Goal: Transaction & Acquisition: Purchase product/service

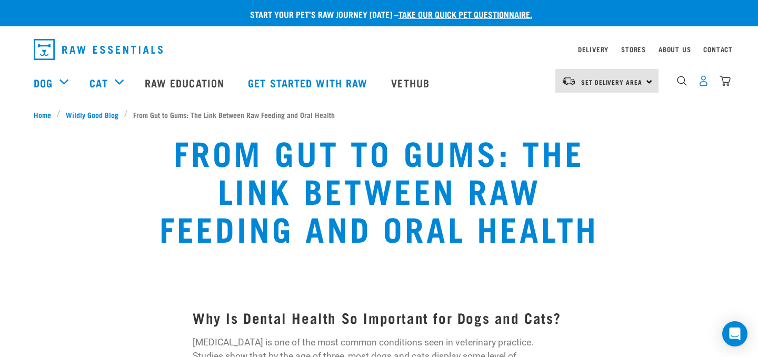
click at [701, 84] on img "dropdown navigation" at bounding box center [703, 80] width 11 height 11
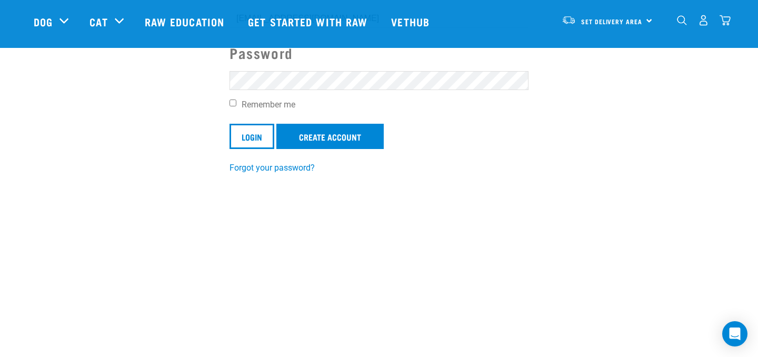
scroll to position [159, 0]
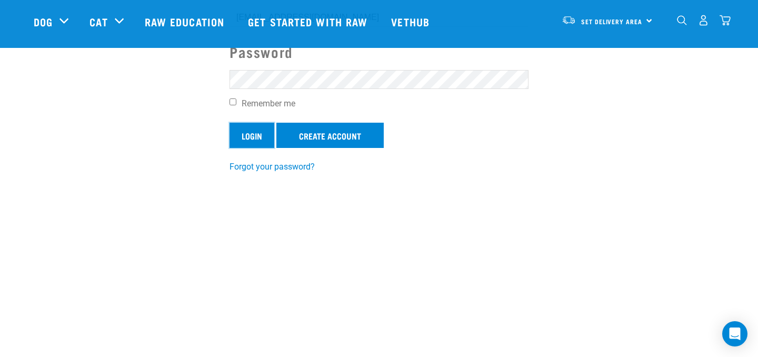
click at [240, 137] on input "Login" at bounding box center [251, 135] width 45 height 25
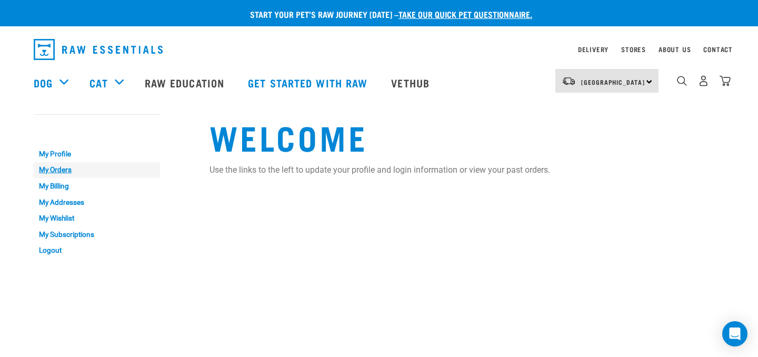
click at [62, 172] on link "My Orders" at bounding box center [97, 170] width 126 height 16
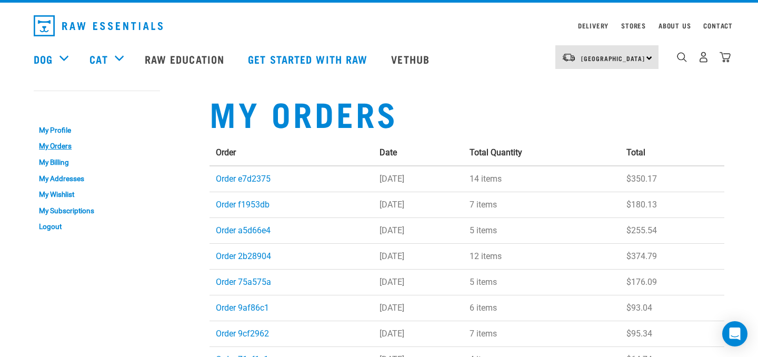
scroll to position [22, 0]
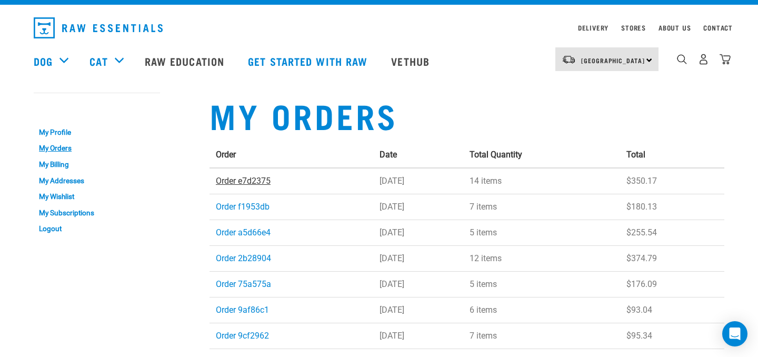
click at [255, 180] on link "Order e7d2375" at bounding box center [243, 181] width 55 height 10
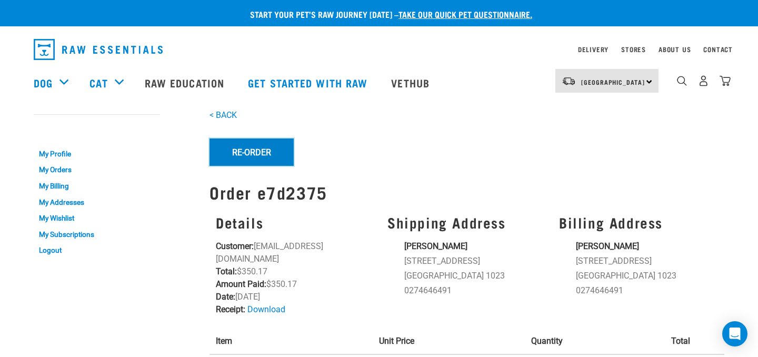
click at [248, 154] on button "Re-Order" at bounding box center [251, 151] width 84 height 27
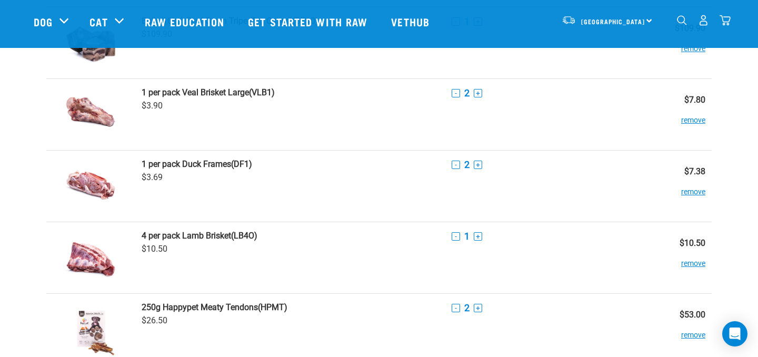
scroll to position [86, 0]
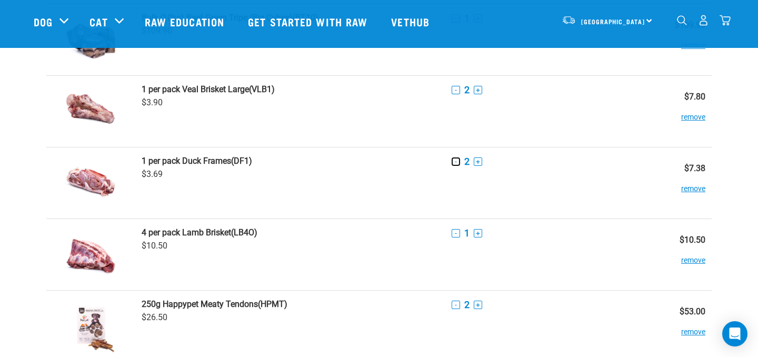
click at [454, 159] on button "-" at bounding box center [455, 161] width 8 height 8
click at [456, 159] on button "-" at bounding box center [455, 161] width 8 height 8
click at [698, 187] on button "remove" at bounding box center [693, 183] width 24 height 21
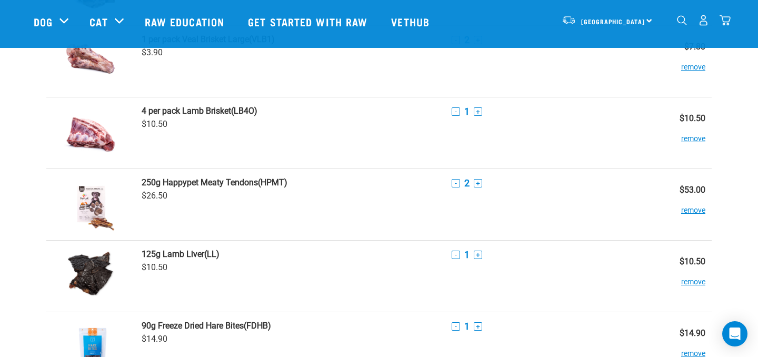
scroll to position [139, 0]
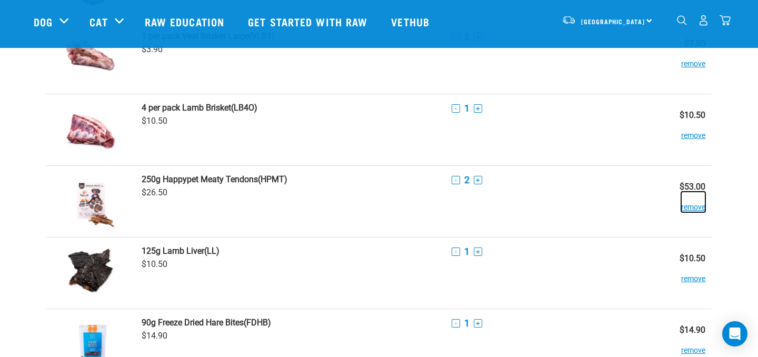
click at [701, 208] on button "remove" at bounding box center [693, 201] width 24 height 21
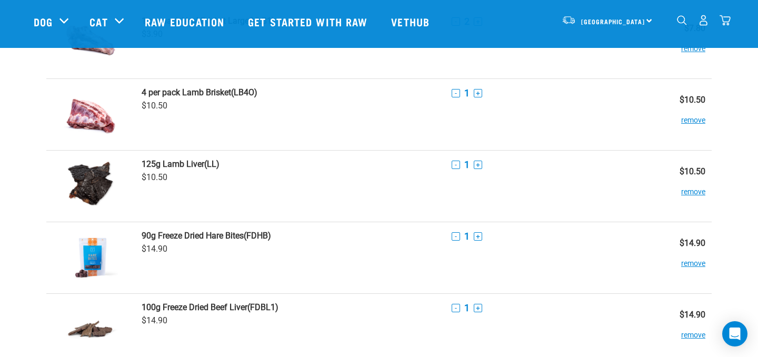
scroll to position [155, 0]
click at [691, 191] on button "remove" at bounding box center [693, 186] width 24 height 21
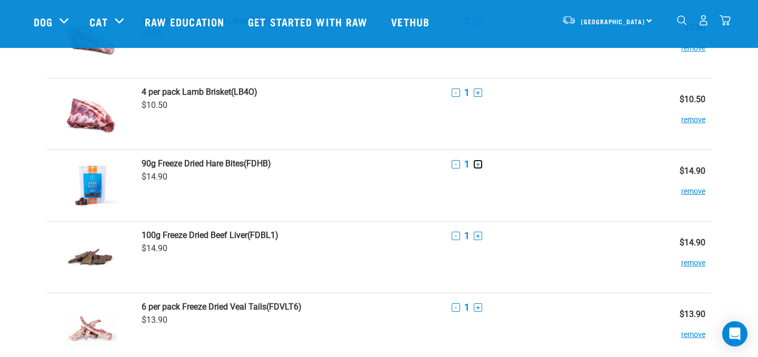
click at [480, 166] on button "+" at bounding box center [477, 164] width 8 height 8
click at [477, 164] on button "+" at bounding box center [477, 164] width 8 height 8
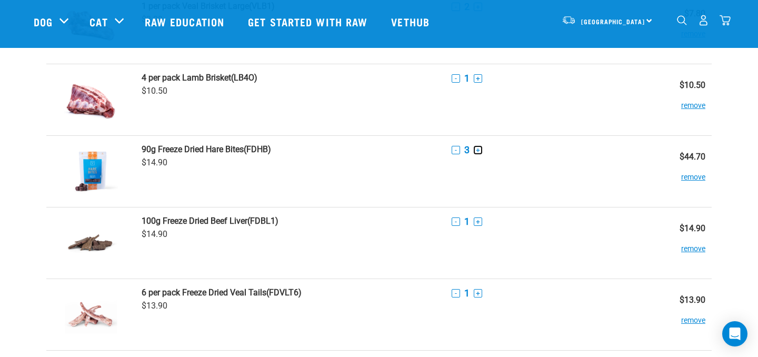
scroll to position [170, 0]
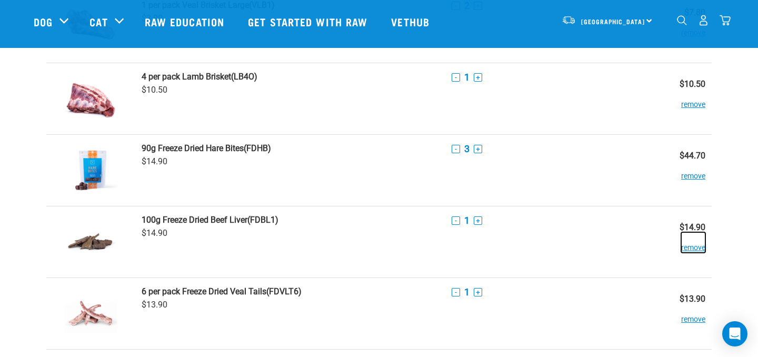
click at [692, 247] on button "remove" at bounding box center [693, 242] width 24 height 21
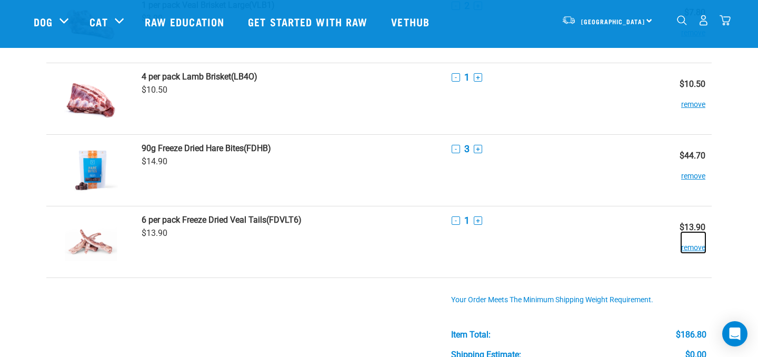
click at [692, 247] on button "remove" at bounding box center [693, 242] width 24 height 21
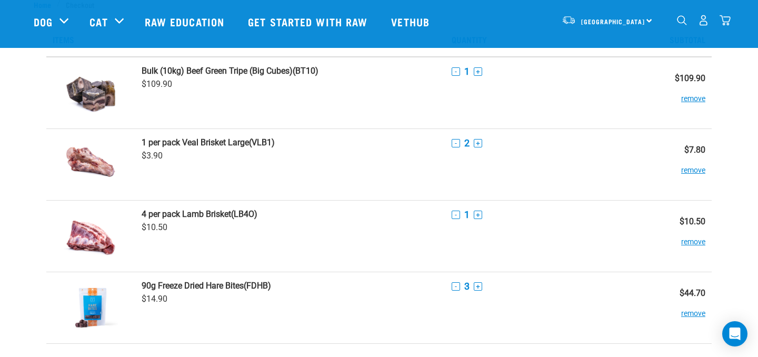
scroll to position [32, 0]
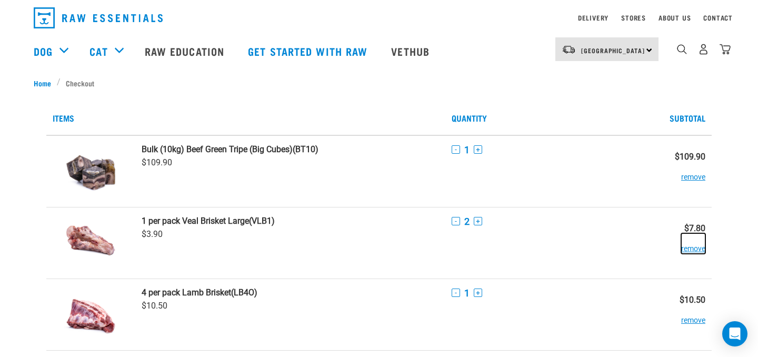
click at [690, 249] on button "remove" at bounding box center [693, 243] width 24 height 21
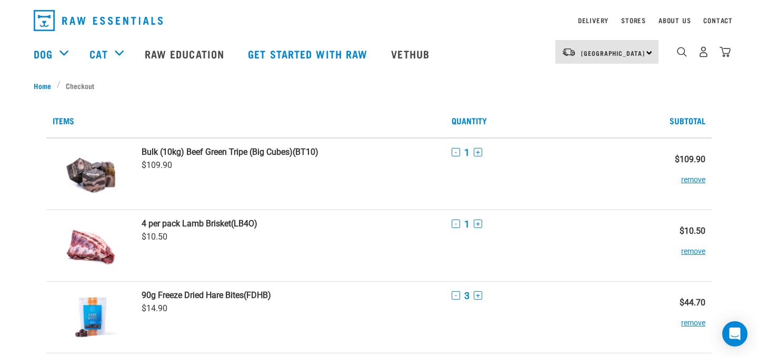
scroll to position [27, 0]
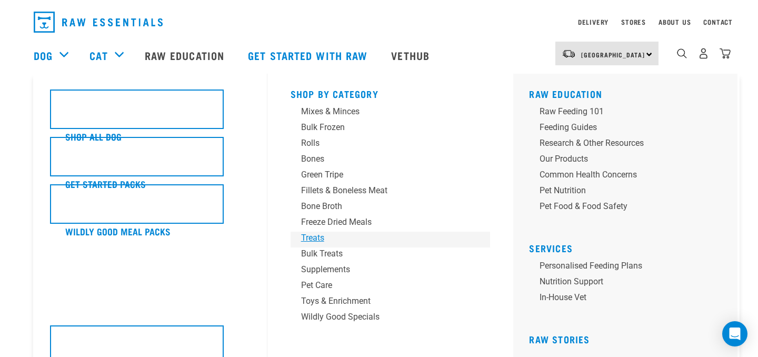
click at [320, 236] on div "Treats" at bounding box center [383, 237] width 164 height 13
click at [318, 251] on div "Bulk Treats" at bounding box center [383, 253] width 164 height 13
click at [312, 254] on div "Bulk Treats" at bounding box center [383, 253] width 164 height 13
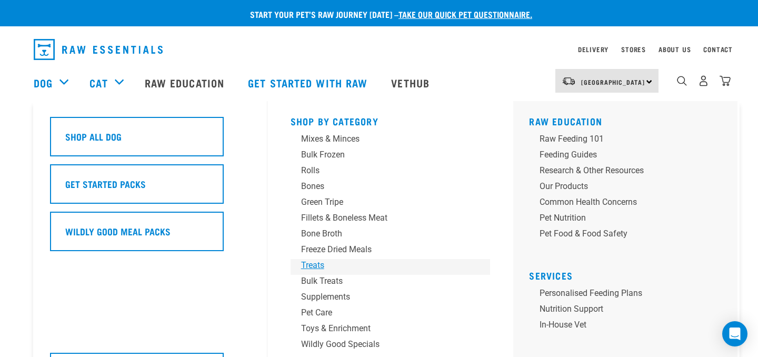
click at [317, 264] on div "Treats" at bounding box center [383, 265] width 164 height 13
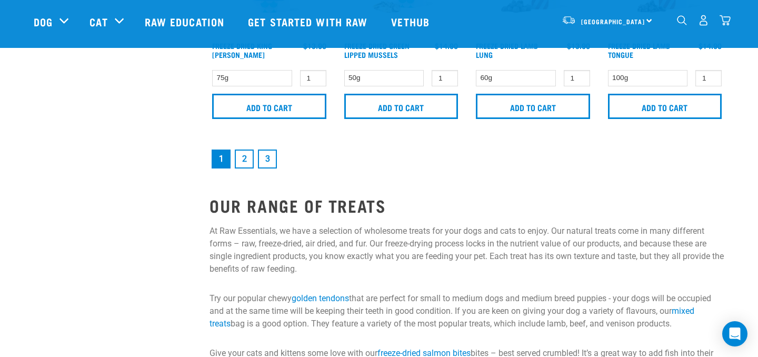
scroll to position [1705, 0]
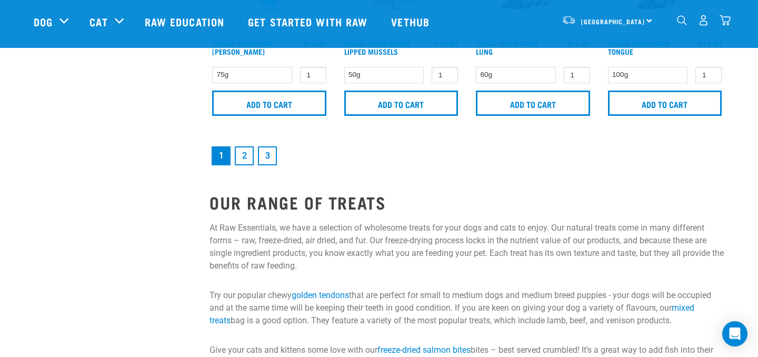
click at [239, 153] on link "2" at bounding box center [244, 155] width 19 height 19
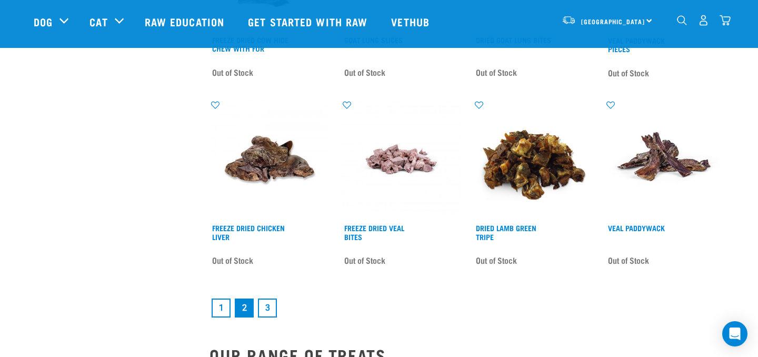
scroll to position [1462, 0]
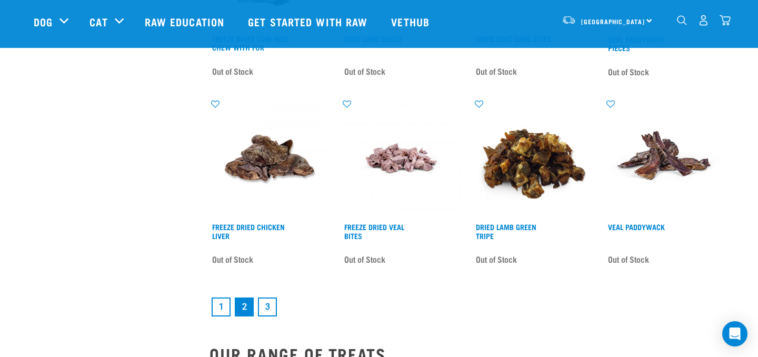
click at [263, 303] on link "3" at bounding box center [267, 306] width 19 height 19
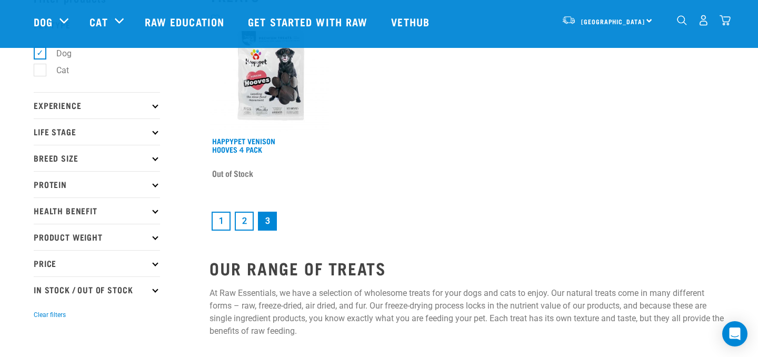
scroll to position [44, 0]
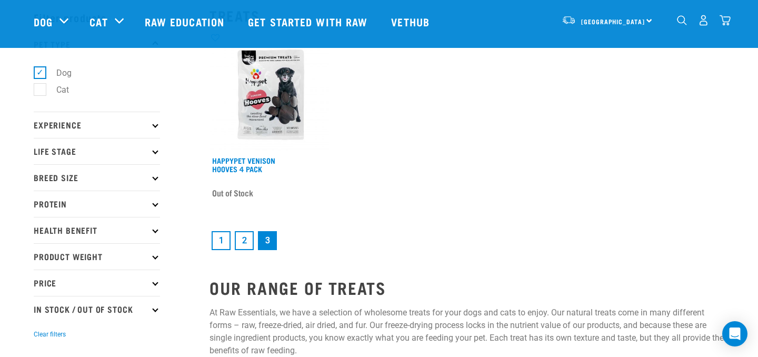
click at [220, 236] on link "1" at bounding box center [220, 240] width 19 height 19
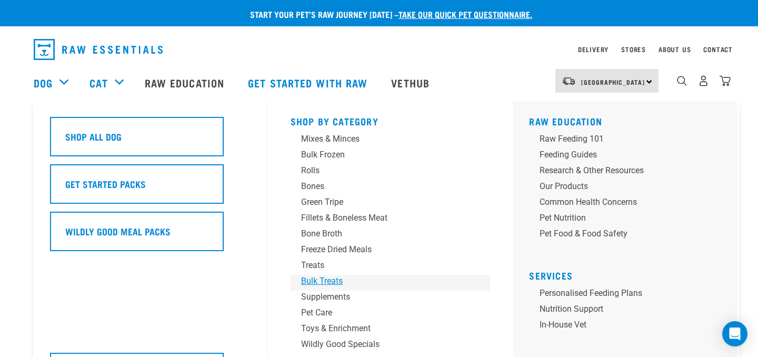
click at [309, 282] on div "Bulk Treats" at bounding box center [383, 281] width 164 height 13
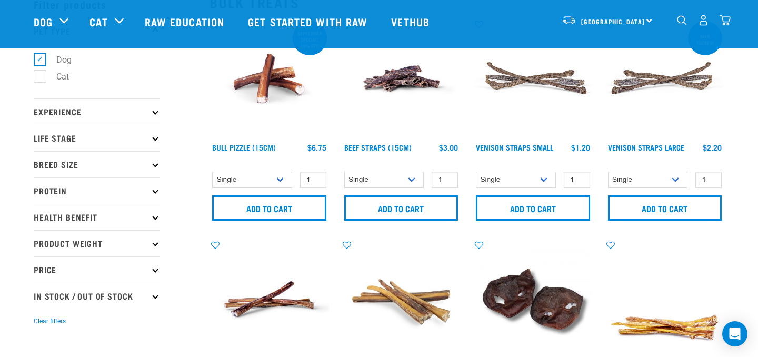
scroll to position [59, 0]
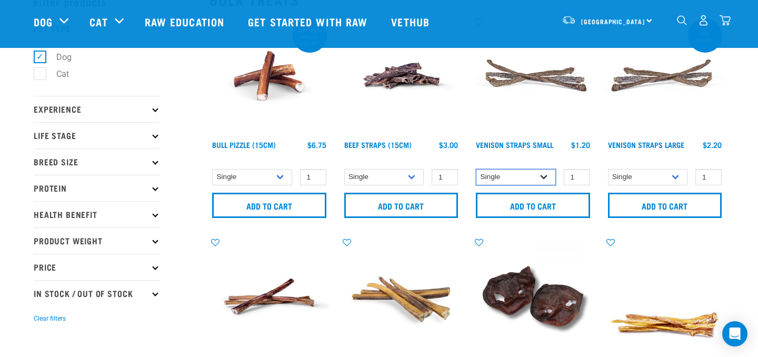
click at [547, 177] on select "Single 10 per pack 25 per pack" at bounding box center [516, 177] width 80 height 16
click at [476, 169] on select "Single 10 per pack 25 per pack" at bounding box center [516, 177] width 80 height 16
click at [543, 175] on select "Single 10 per pack 25 per pack" at bounding box center [516, 177] width 80 height 16
select select "337204"
click at [476, 169] on select "Single 10 per pack 25 per pack" at bounding box center [516, 177] width 80 height 16
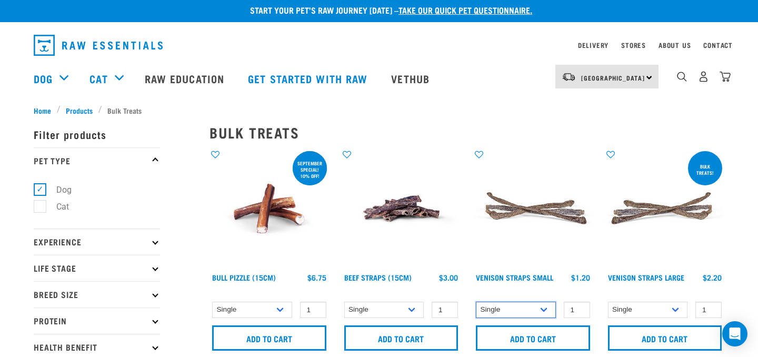
scroll to position [3, 0]
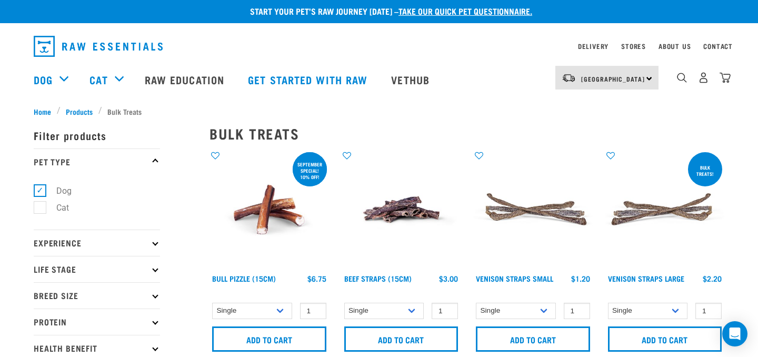
click at [259, 227] on img at bounding box center [268, 209] width 119 height 119
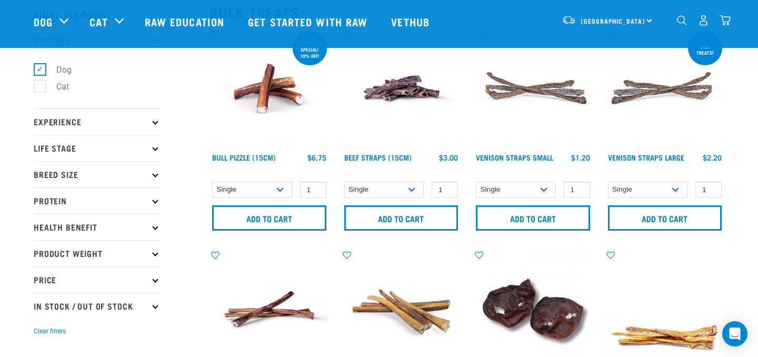
scroll to position [51, 0]
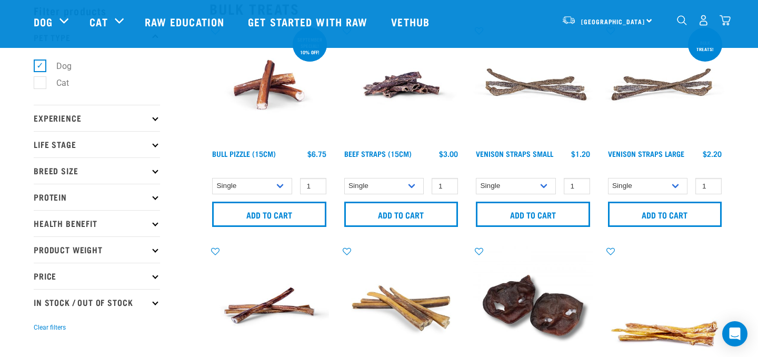
click at [156, 171] on icon at bounding box center [155, 170] width 6 height 6
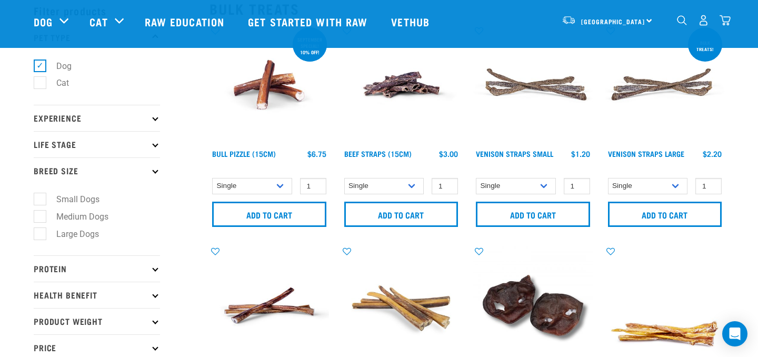
click at [44, 235] on label "Large Dogs" at bounding box center [71, 233] width 64 height 13
click at [41, 235] on input "Large Dogs" at bounding box center [37, 231] width 7 height 7
checkbox input "true"
click at [156, 170] on icon at bounding box center [155, 170] width 6 height 6
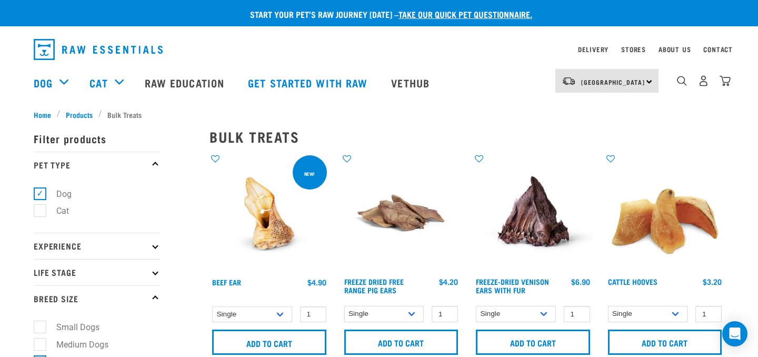
click at [150, 274] on p "Life Stage" at bounding box center [97, 272] width 126 height 26
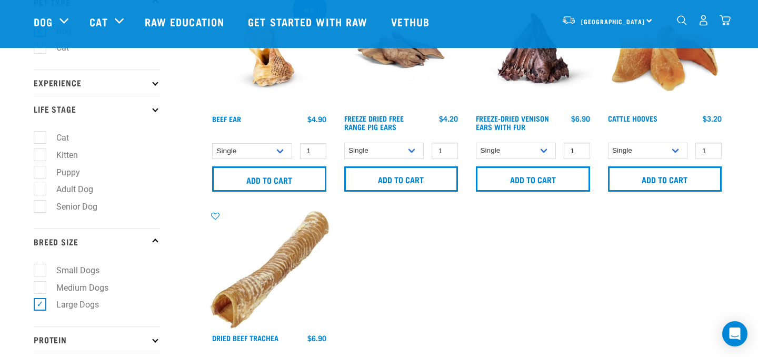
scroll to position [86, 0]
click at [153, 245] on p "Breed Size" at bounding box center [97, 240] width 126 height 26
click at [39, 189] on label "Adult Dog" at bounding box center [68, 188] width 58 height 13
click at [39, 189] on input "Adult Dog" at bounding box center [37, 187] width 7 height 7
checkbox input "true"
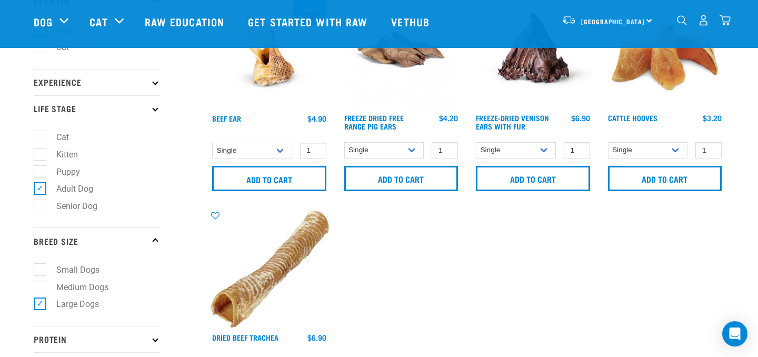
click at [39, 173] on label "Puppy" at bounding box center [61, 171] width 45 height 13
click at [38, 173] on input "Puppy" at bounding box center [37, 169] width 7 height 7
checkbox input "true"
click at [155, 107] on icon at bounding box center [155, 108] width 6 height 6
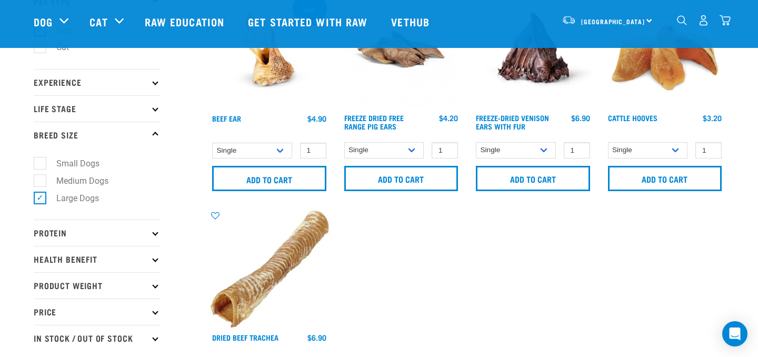
click at [156, 130] on p "Breed Size" at bounding box center [97, 135] width 126 height 26
click at [157, 233] on p "Protein" at bounding box center [97, 232] width 126 height 26
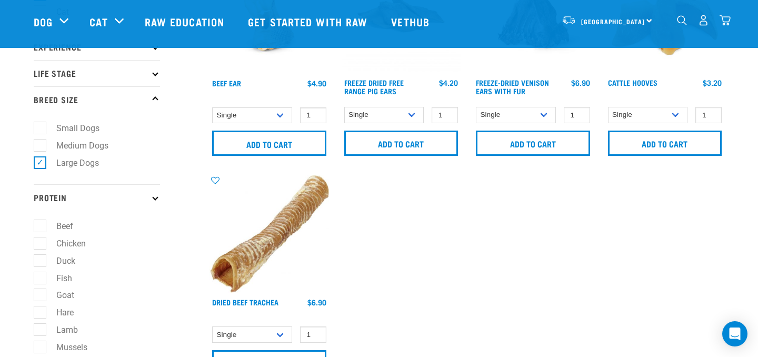
scroll to position [137, 0]
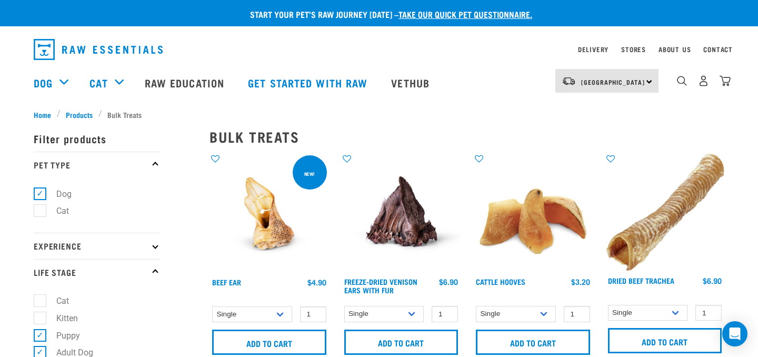
click at [155, 163] on icon at bounding box center [155, 165] width 6 height 6
click at [155, 271] on icon at bounding box center [155, 272] width 6 height 6
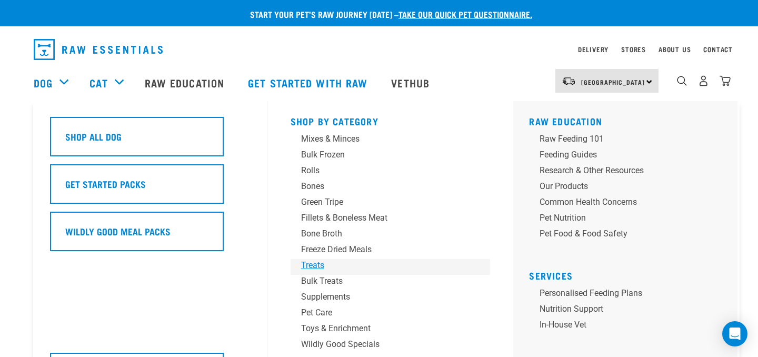
click at [317, 264] on div "Treats" at bounding box center [383, 265] width 164 height 13
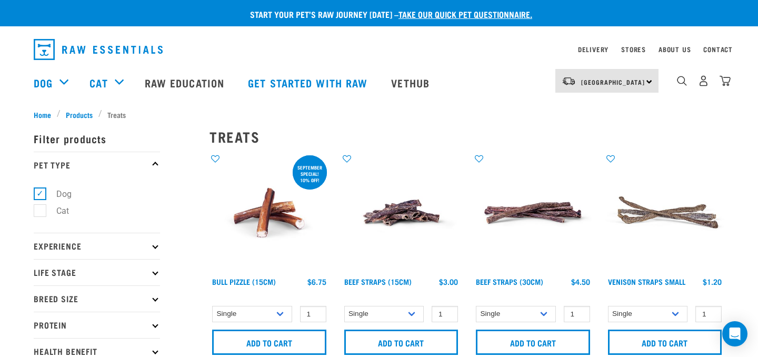
click at [155, 245] on icon at bounding box center [155, 246] width 6 height 6
click at [157, 276] on p "Life Stage" at bounding box center [97, 272] width 126 height 26
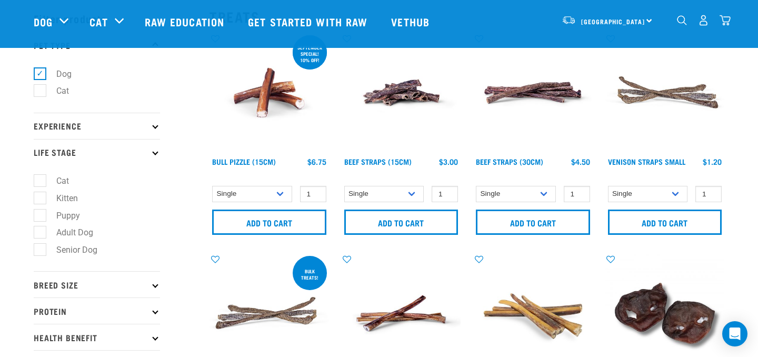
scroll to position [51, 0]
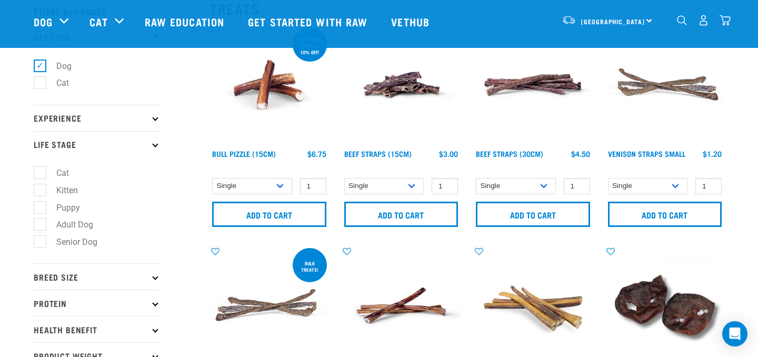
click at [39, 226] on label "Adult Dog" at bounding box center [68, 224] width 58 height 13
click at [37, 226] on input "Adult Dog" at bounding box center [37, 222] width 7 height 7
checkbox input "true"
click at [155, 145] on icon at bounding box center [155, 144] width 6 height 6
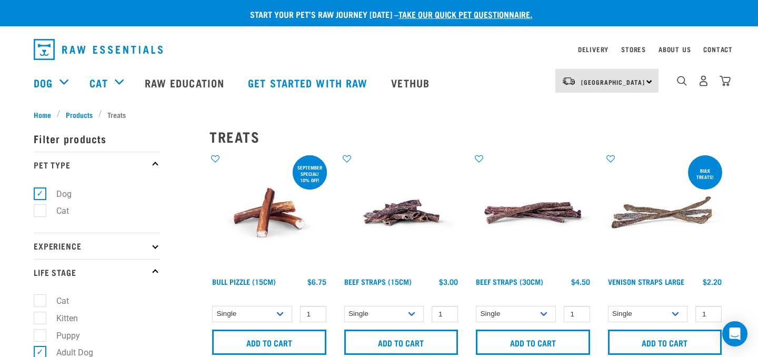
click at [155, 162] on p "Pet Type" at bounding box center [97, 165] width 126 height 26
click at [155, 270] on icon at bounding box center [155, 272] width 6 height 6
click at [154, 162] on icon at bounding box center [155, 165] width 6 height 6
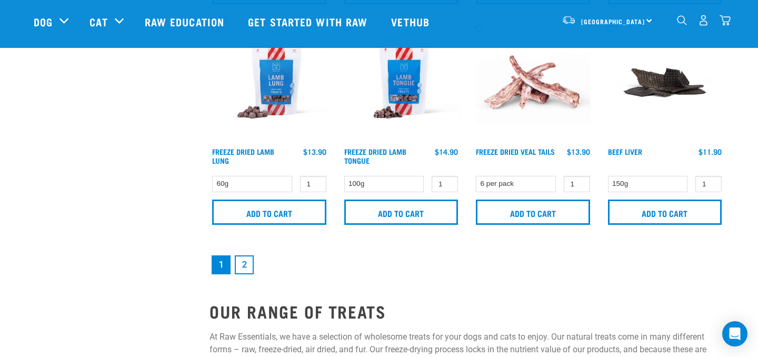
scroll to position [1622, 0]
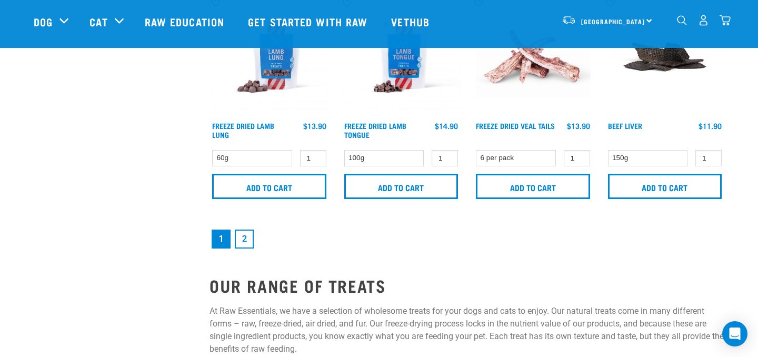
click at [246, 237] on link "2" at bounding box center [244, 238] width 19 height 19
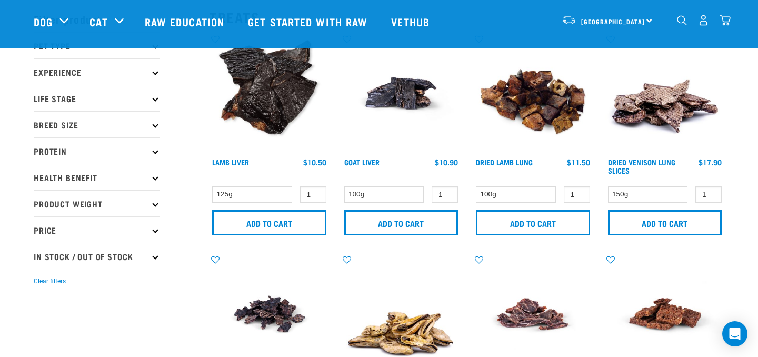
scroll to position [38, 0]
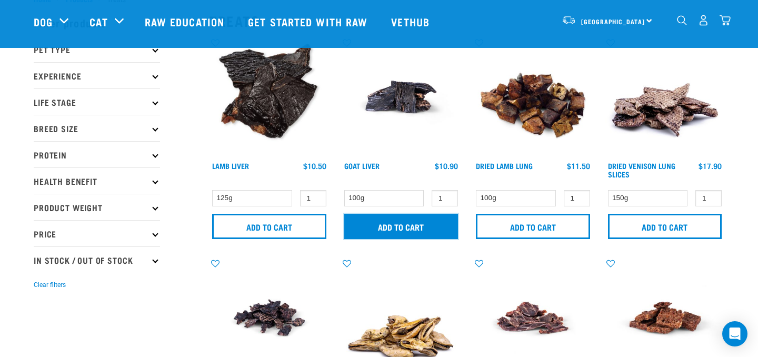
click at [399, 229] on input "Add to cart" at bounding box center [401, 226] width 114 height 25
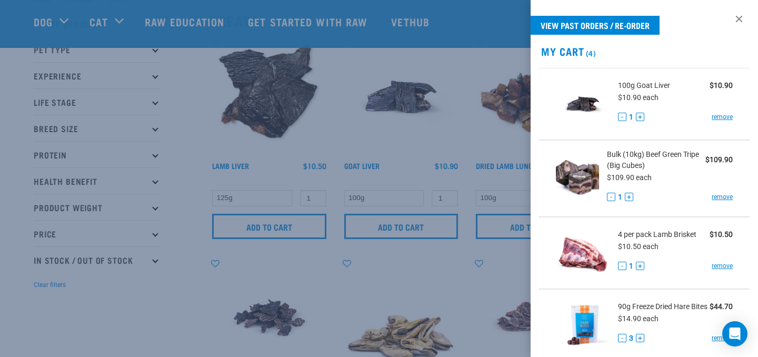
click at [326, 218] on div at bounding box center [379, 178] width 758 height 357
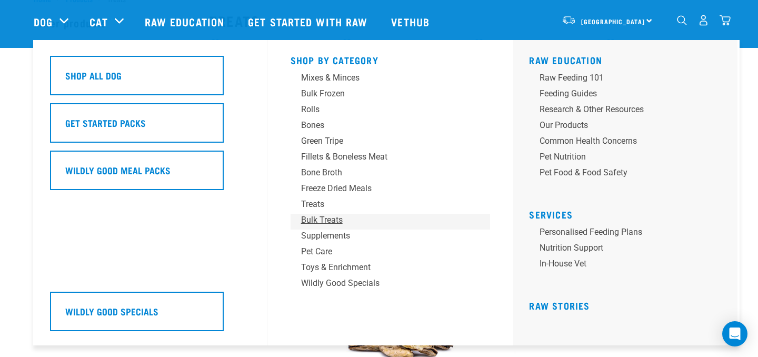
click at [326, 219] on div "Bulk Treats" at bounding box center [383, 220] width 164 height 13
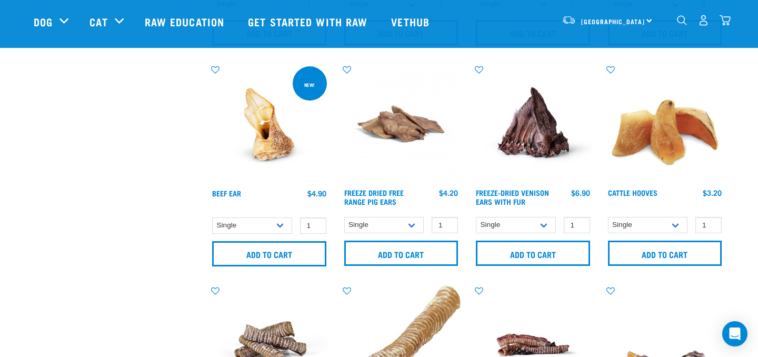
scroll to position [670, 0]
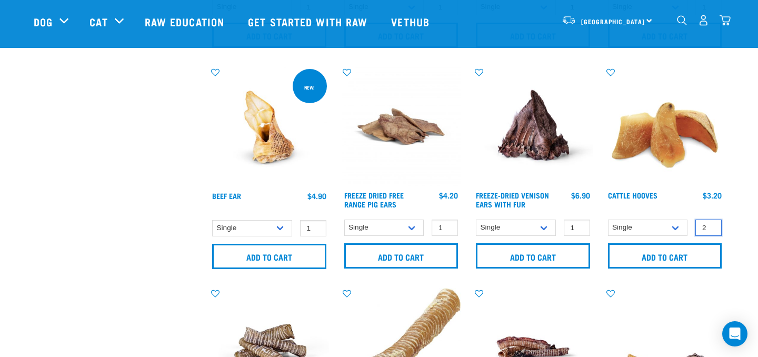
type input "2"
click at [709, 225] on input "2" at bounding box center [708, 227] width 26 height 16
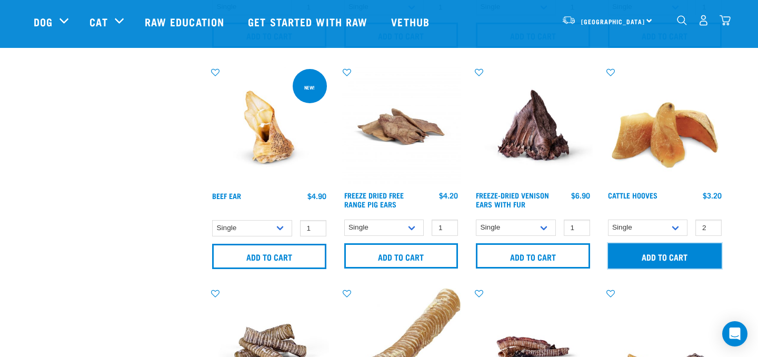
click at [650, 257] on input "Add to cart" at bounding box center [665, 255] width 114 height 25
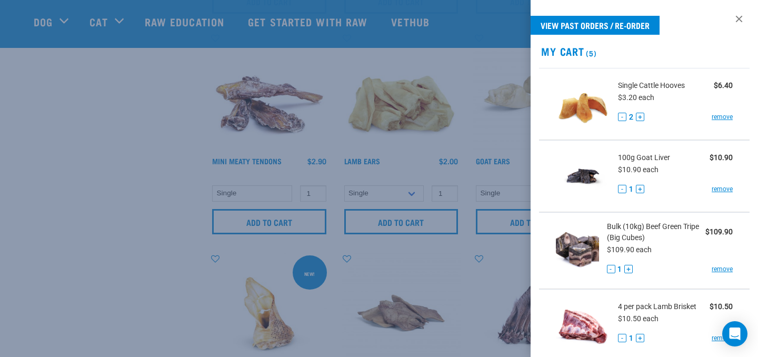
scroll to position [482, 0]
click at [728, 188] on link "remove" at bounding box center [721, 188] width 21 height 9
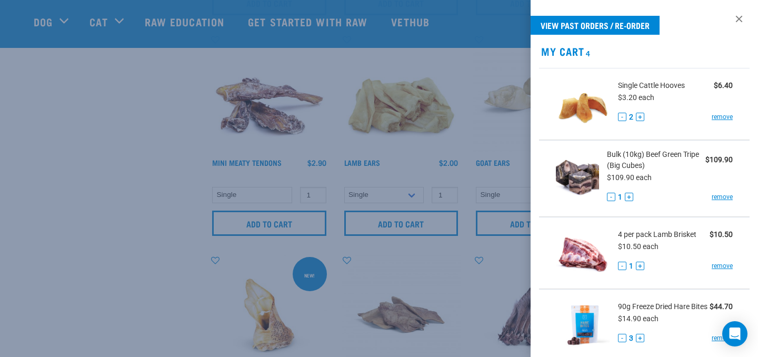
click at [140, 167] on div at bounding box center [379, 178] width 758 height 357
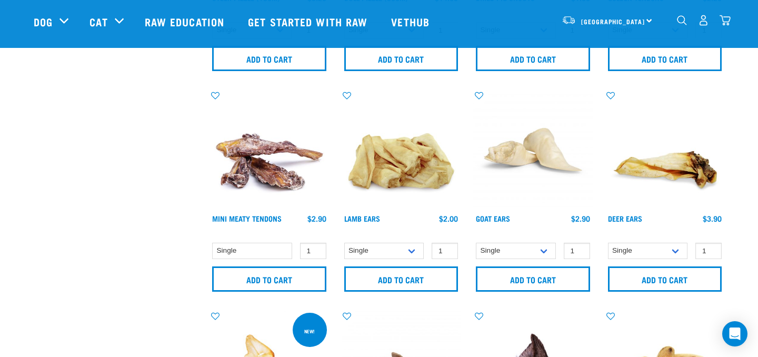
scroll to position [426, 0]
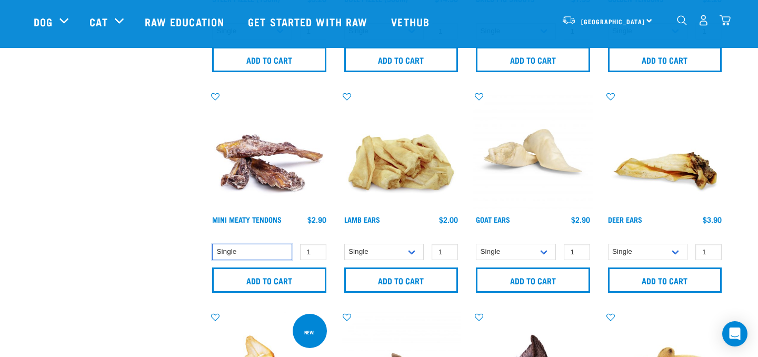
click at [280, 254] on select "Single" at bounding box center [252, 252] width 80 height 16
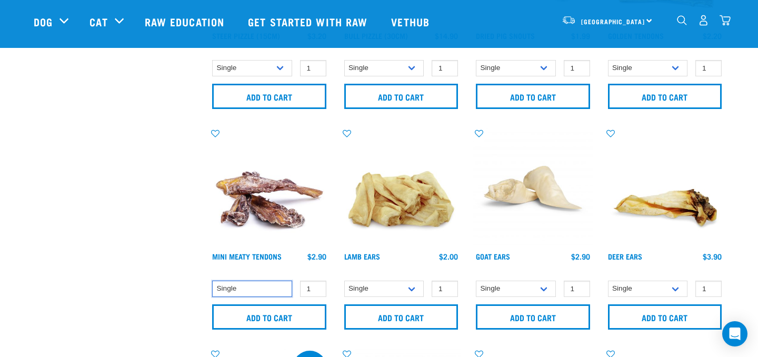
scroll to position [392, 0]
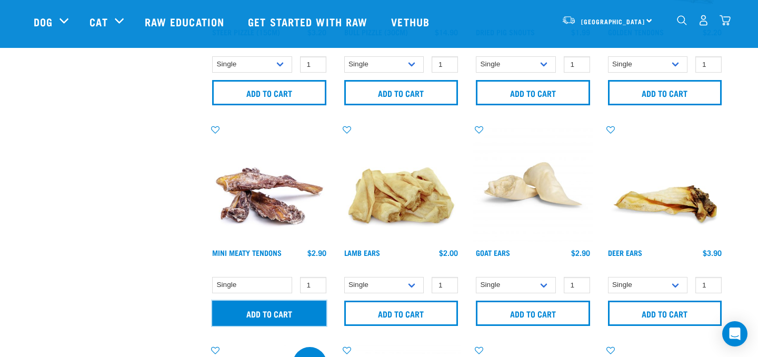
click at [260, 317] on input "Add to cart" at bounding box center [269, 312] width 114 height 25
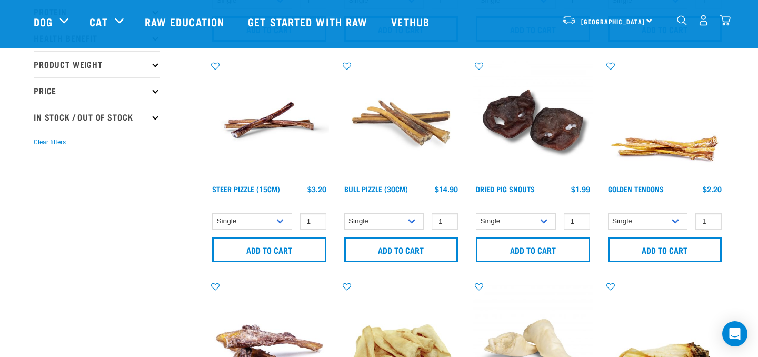
scroll to position [234, 0]
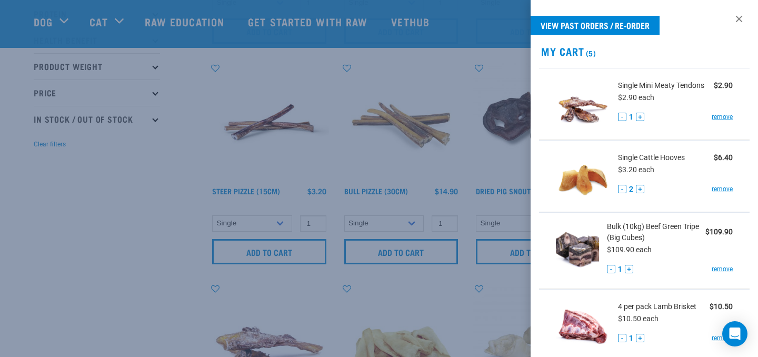
click at [170, 283] on div at bounding box center [379, 178] width 758 height 357
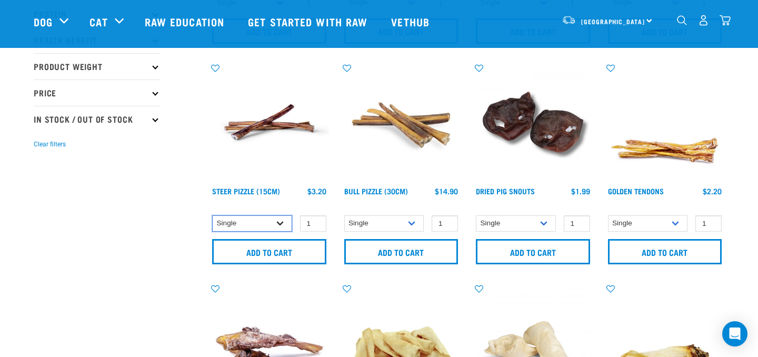
click at [281, 219] on select "Single 10 per pack 25 per pack" at bounding box center [252, 223] width 80 height 16
select select "682008"
click at [212, 215] on select "Single 10 per pack 25 per pack" at bounding box center [252, 223] width 80 height 16
click at [287, 127] on img at bounding box center [268, 122] width 119 height 119
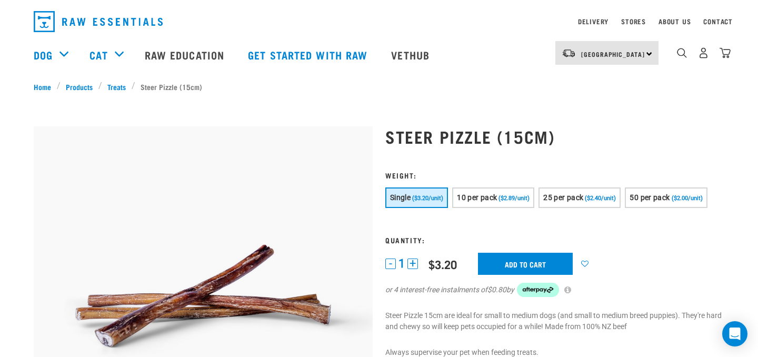
scroll to position [28, 0]
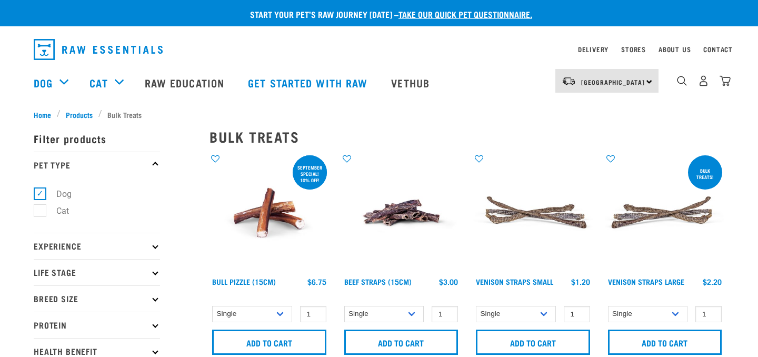
select select "682008"
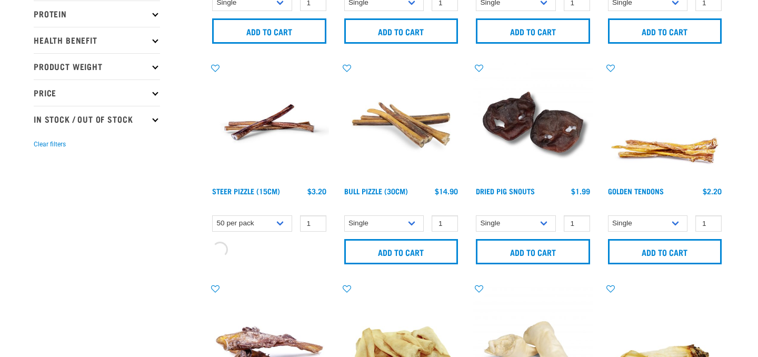
scroll to position [234, 0]
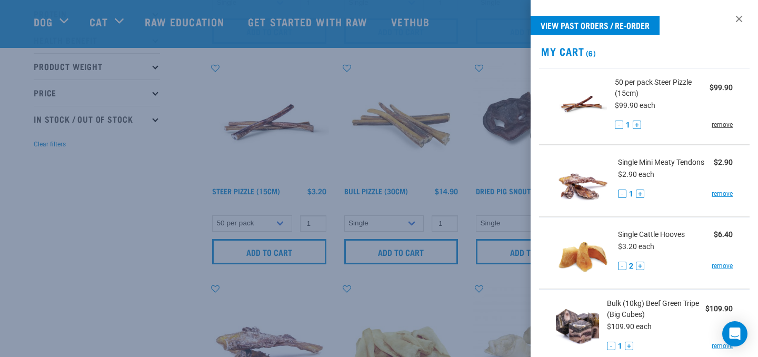
click at [727, 127] on link "remove" at bounding box center [721, 124] width 21 height 9
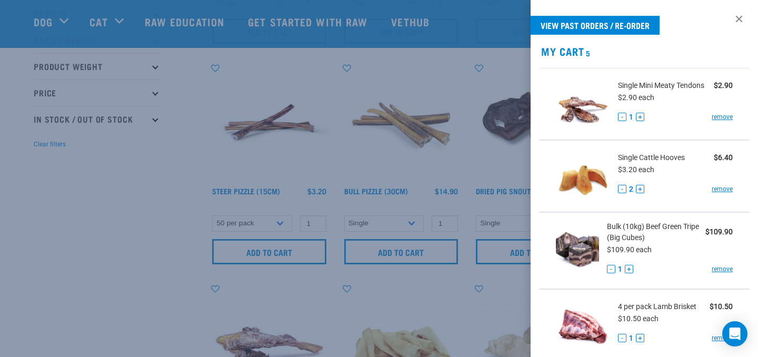
click at [132, 276] on div at bounding box center [379, 178] width 758 height 357
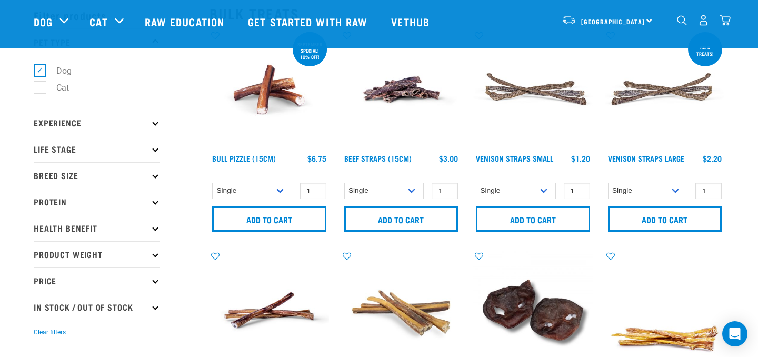
scroll to position [46, 0]
click at [632, 88] on img at bounding box center [664, 88] width 119 height 119
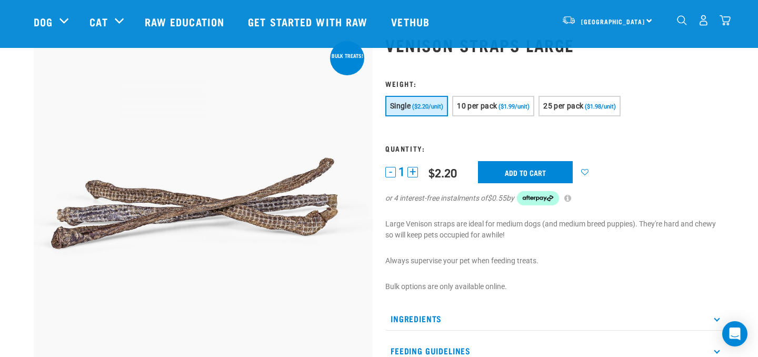
scroll to position [42, 0]
click at [494, 110] on span "10 per pack" at bounding box center [477, 106] width 40 height 8
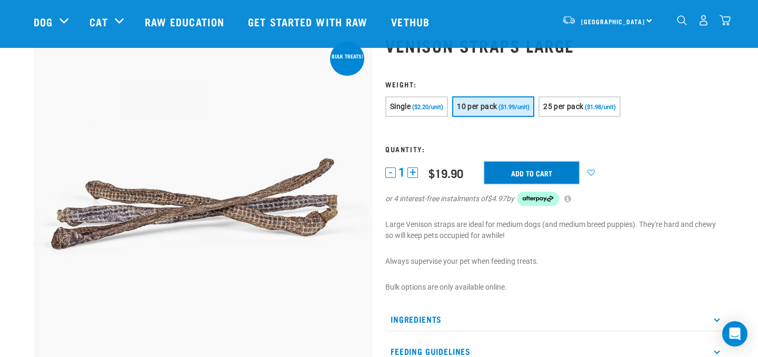
click at [546, 177] on input "Add to cart" at bounding box center [531, 173] width 95 height 22
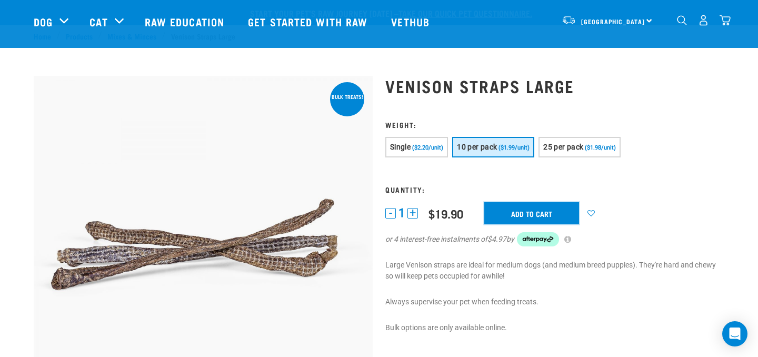
scroll to position [0, 0]
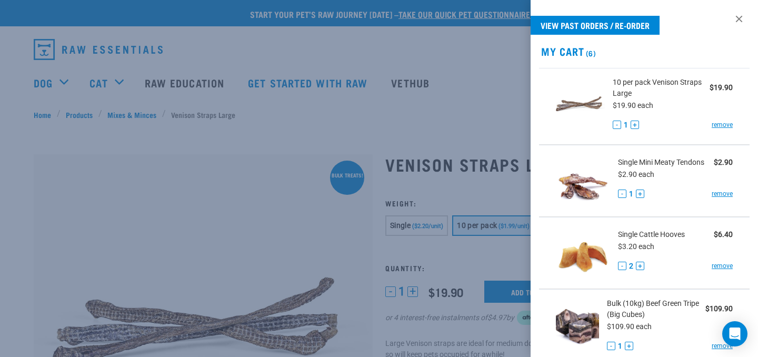
click at [15, 162] on div at bounding box center [379, 178] width 758 height 357
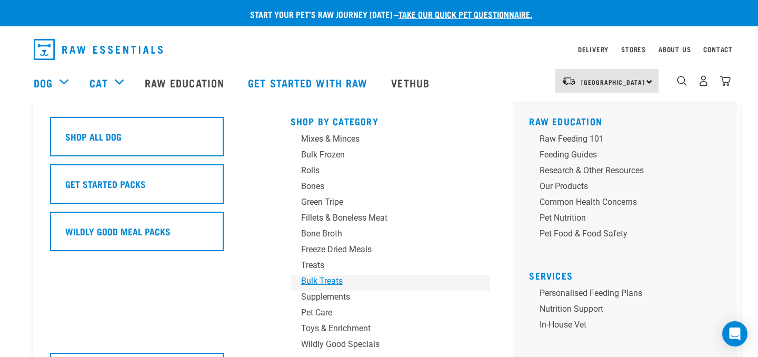
click at [321, 280] on div "Bulk Treats" at bounding box center [383, 281] width 164 height 13
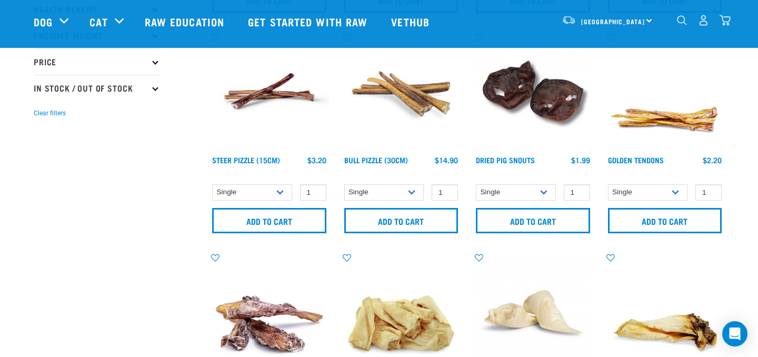
scroll to position [266, 0]
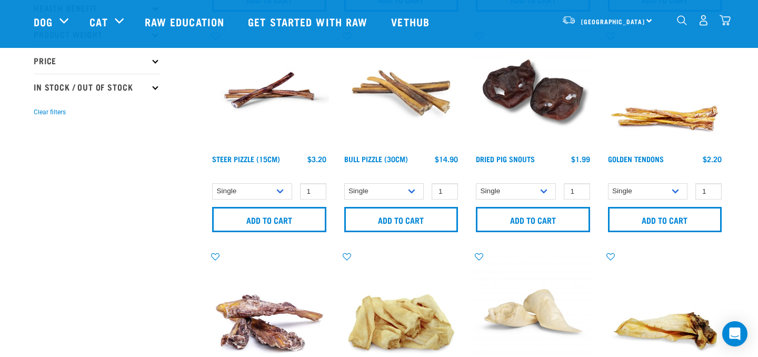
click at [656, 116] on img at bounding box center [664, 90] width 119 height 119
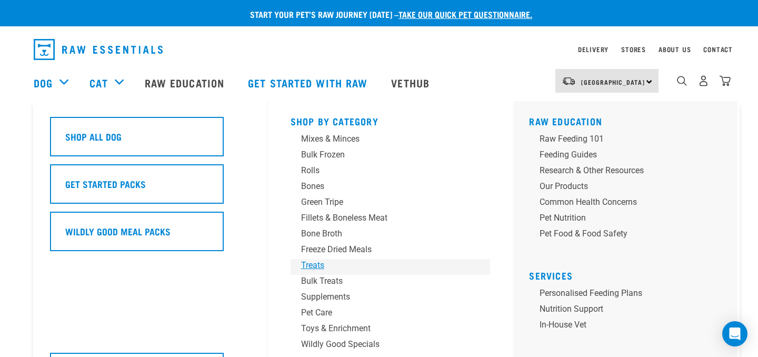
click at [313, 266] on div "Treats" at bounding box center [383, 265] width 164 height 13
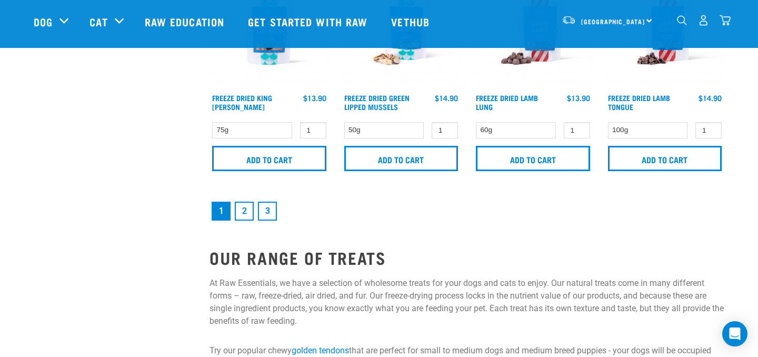
scroll to position [1641, 0]
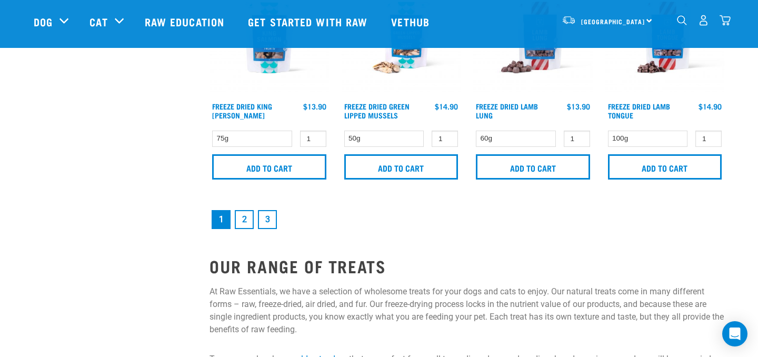
click at [246, 220] on link "2" at bounding box center [244, 219] width 19 height 19
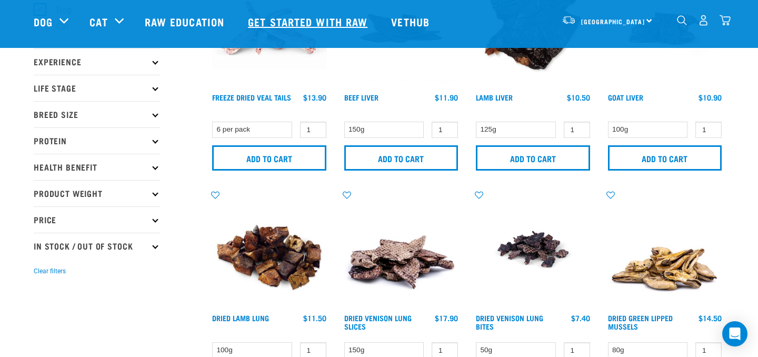
scroll to position [119, 0]
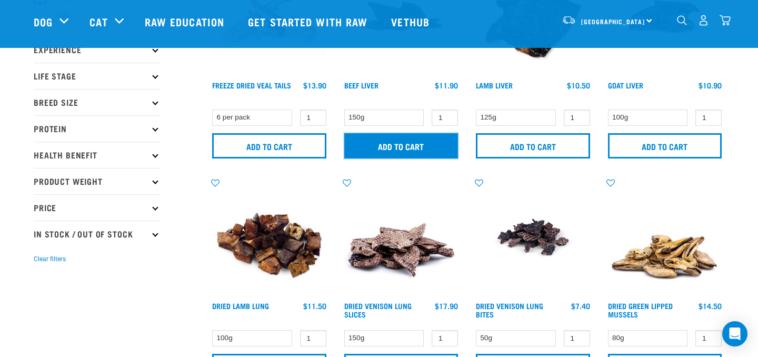
click at [407, 143] on input "Add to cart" at bounding box center [401, 145] width 114 height 25
click at [407, 143] on div "Add to cart" at bounding box center [400, 145] width 119 height 27
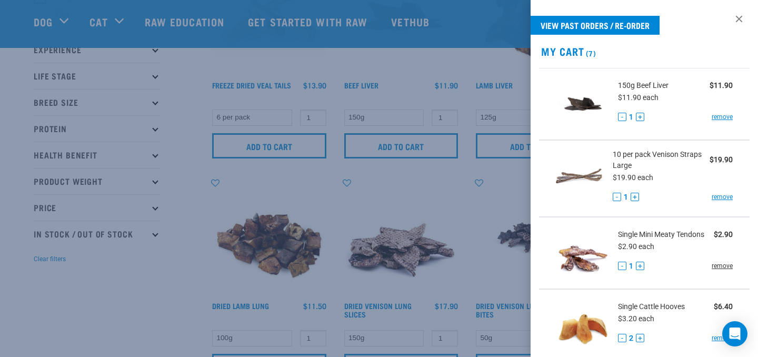
click at [719, 266] on link "remove" at bounding box center [721, 265] width 21 height 9
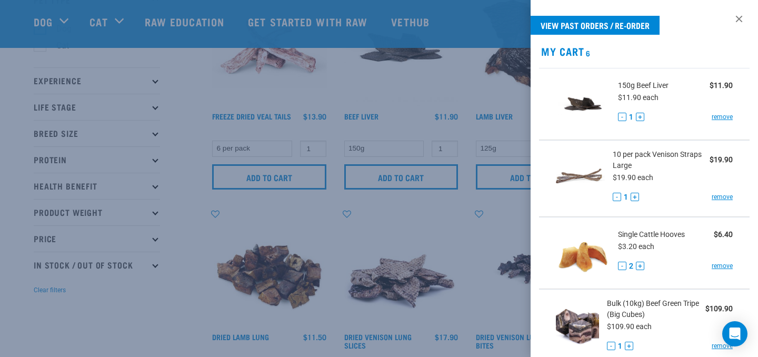
scroll to position [80, 0]
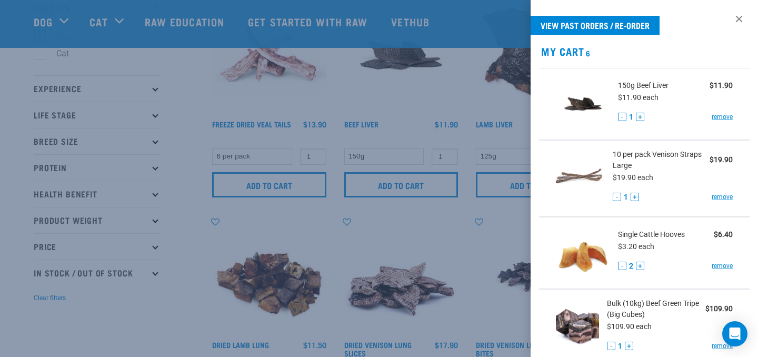
click at [132, 337] on div at bounding box center [379, 178] width 758 height 357
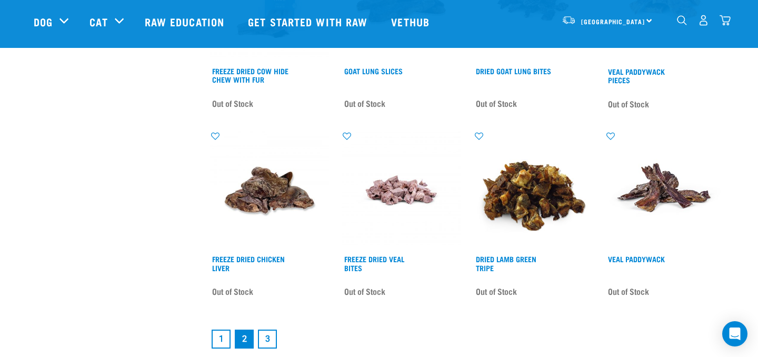
scroll to position [1434, 0]
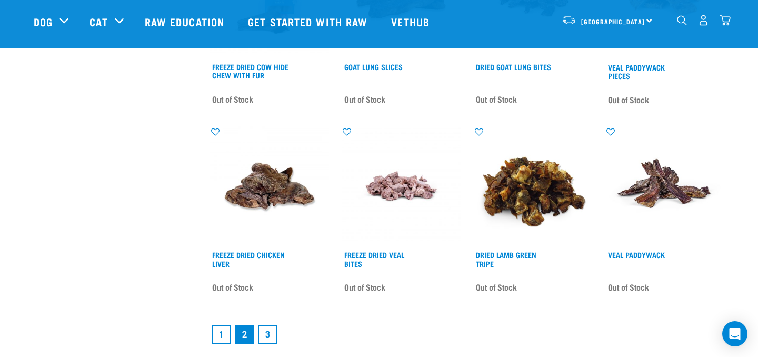
click at [266, 336] on link "3" at bounding box center [267, 334] width 19 height 19
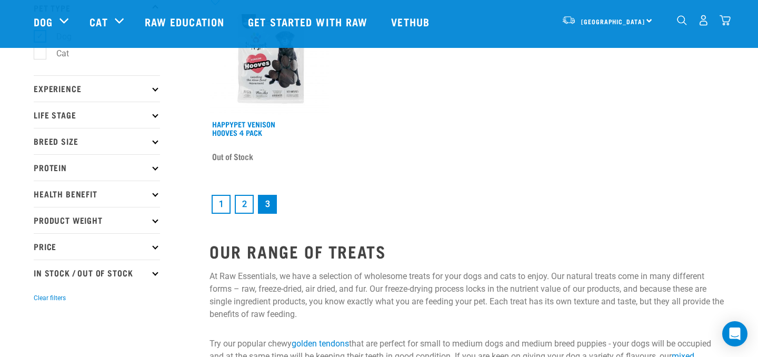
scroll to position [84, 0]
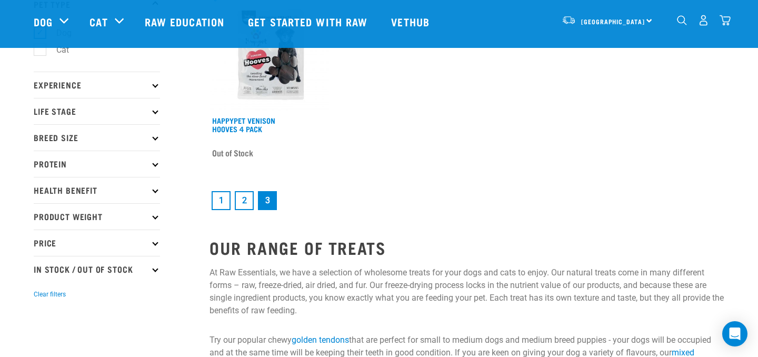
click at [225, 200] on link "1" at bounding box center [220, 200] width 19 height 19
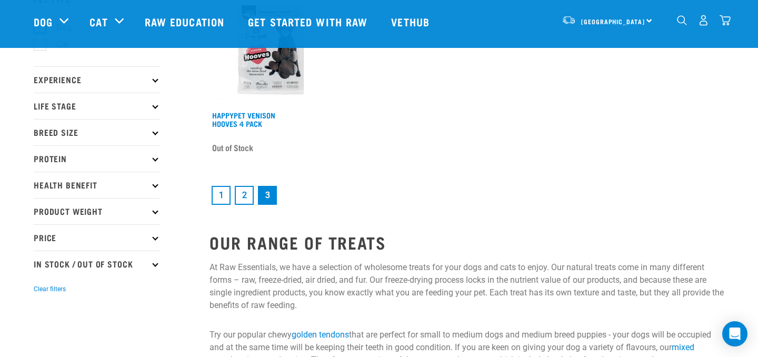
scroll to position [93, 0]
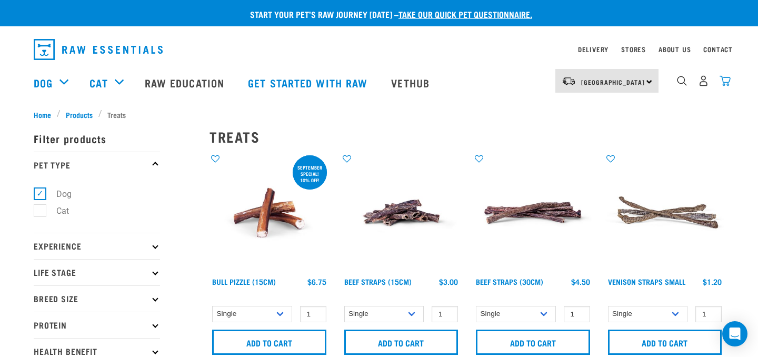
click at [722, 84] on img "dropdown navigation" at bounding box center [724, 80] width 11 height 11
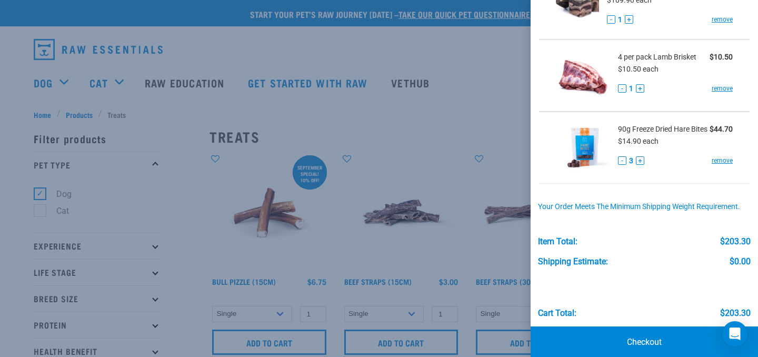
scroll to position [340, 0]
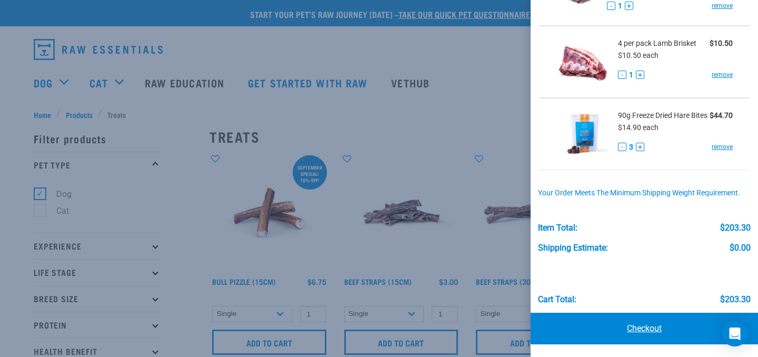
click at [648, 329] on link "Checkout" at bounding box center [643, 328] width 227 height 32
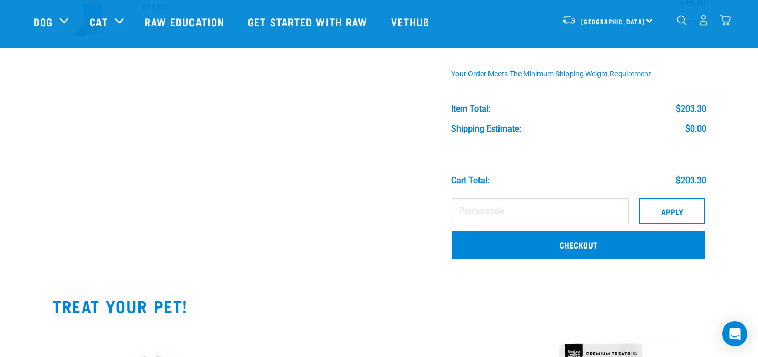
scroll to position [468, 0]
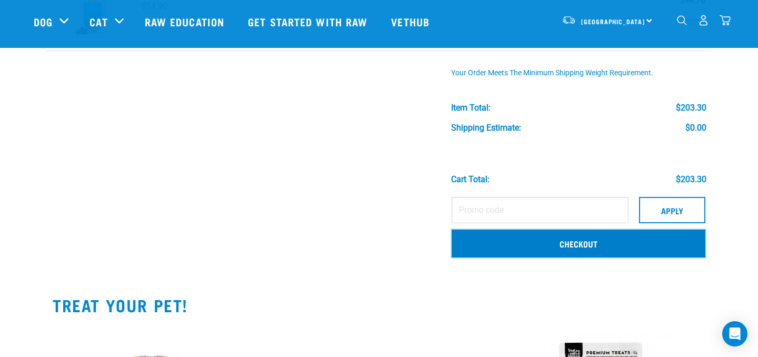
click at [581, 244] on link "Checkout" at bounding box center [578, 242] width 254 height 27
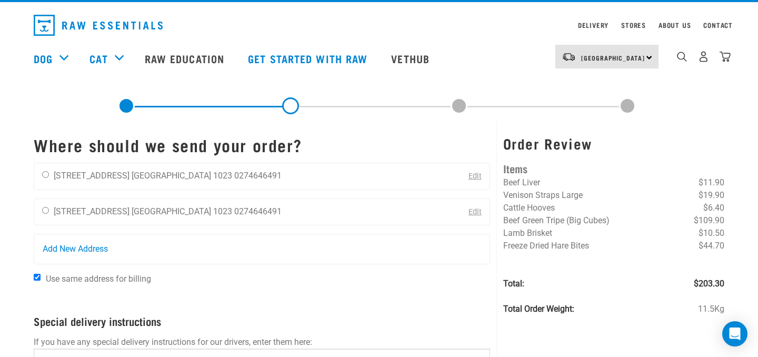
scroll to position [24, 0]
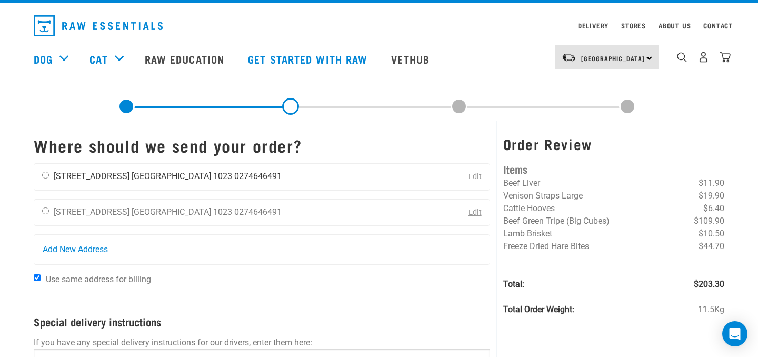
click at [46, 174] on input "radio" at bounding box center [45, 175] width 7 height 7
radio input "true"
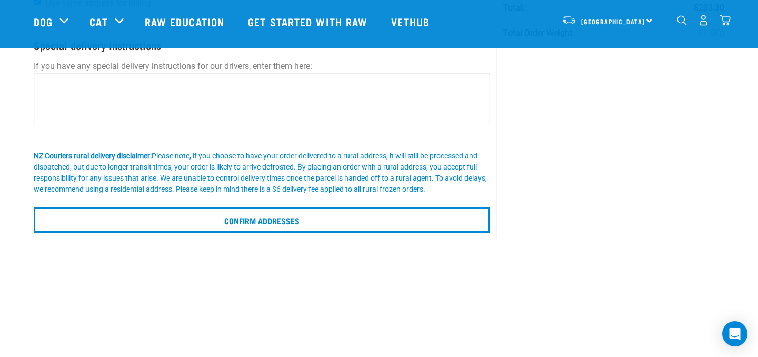
scroll to position [225, 0]
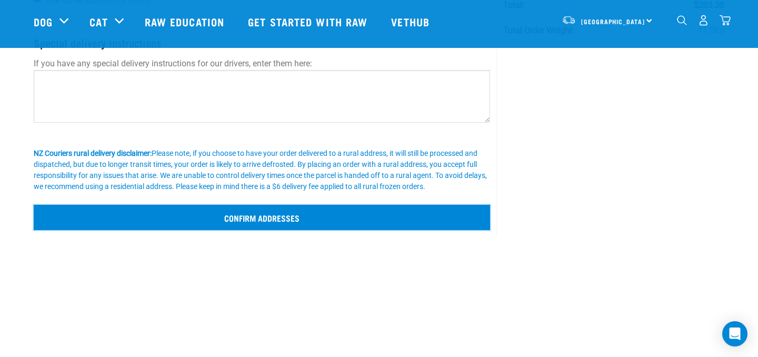
click at [260, 220] on input "Confirm addresses" at bounding box center [262, 217] width 456 height 25
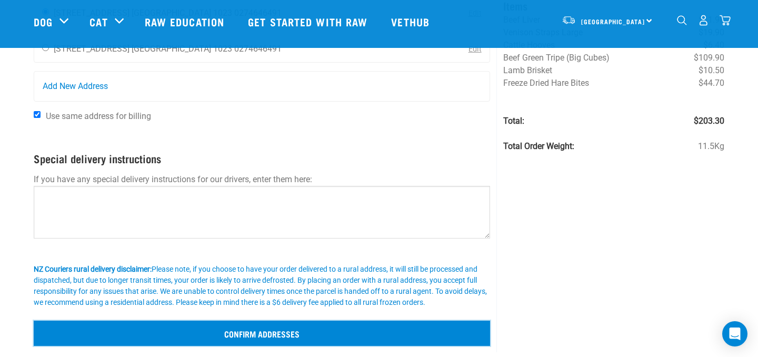
scroll to position [96, 0]
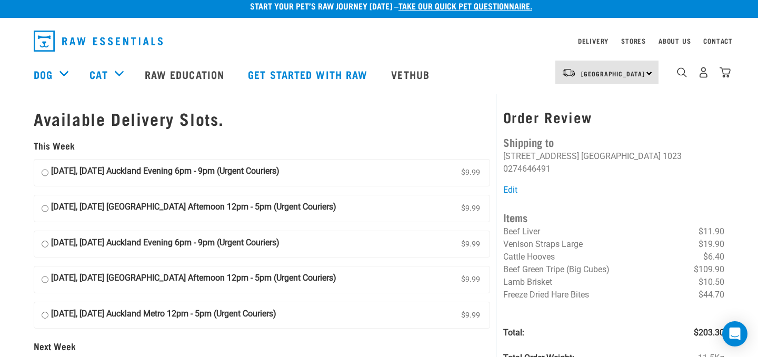
scroll to position [8, 0]
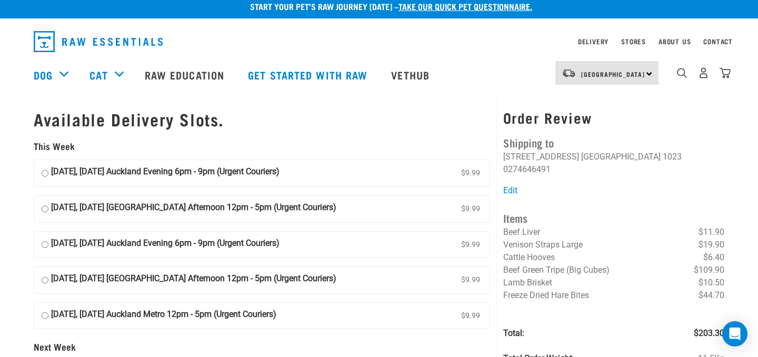
click at [45, 174] on input "30 September, Tuesday Auckland Evening 6pm - 9pm (Urgent Couriers) $9.99" at bounding box center [45, 173] width 7 height 16
radio input "true"
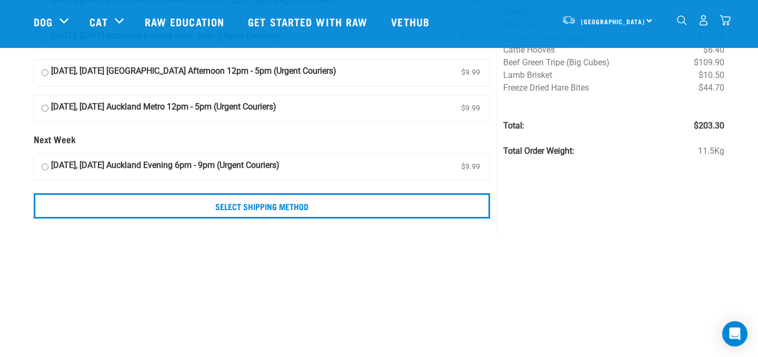
scroll to position [138, 0]
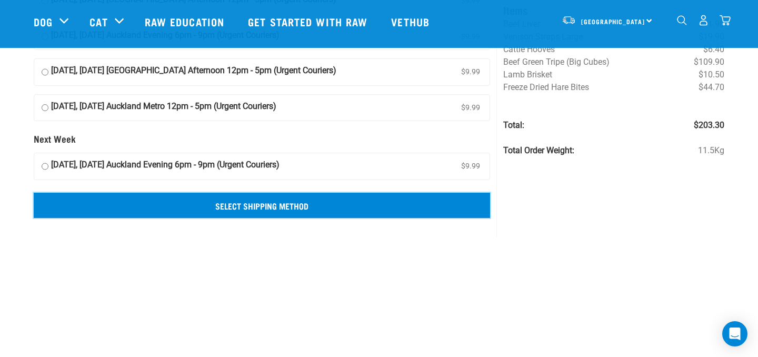
click at [239, 210] on input "Select Shipping Method" at bounding box center [262, 205] width 456 height 25
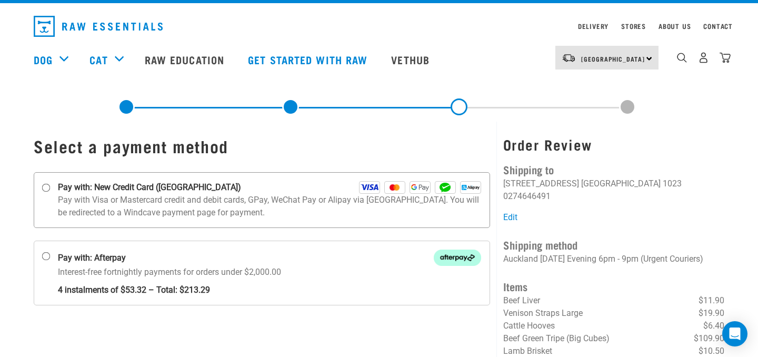
scroll to position [24, 0]
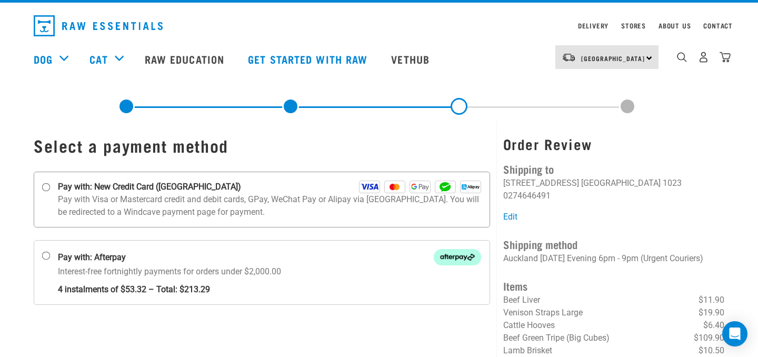
click at [47, 187] on input "Pay with: New Credit Card ([GEOGRAPHIC_DATA])" at bounding box center [46, 187] width 8 height 8
radio input "true"
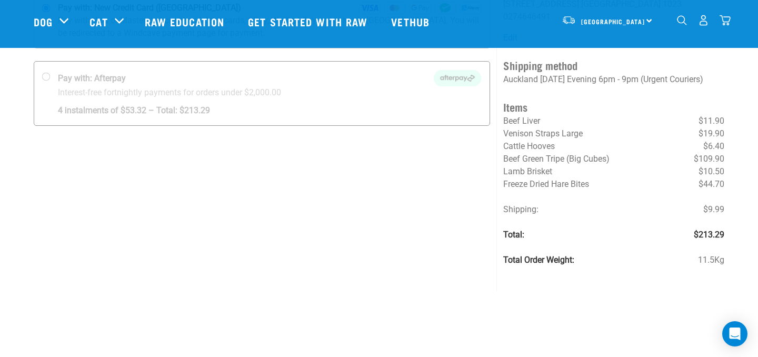
scroll to position [127, 0]
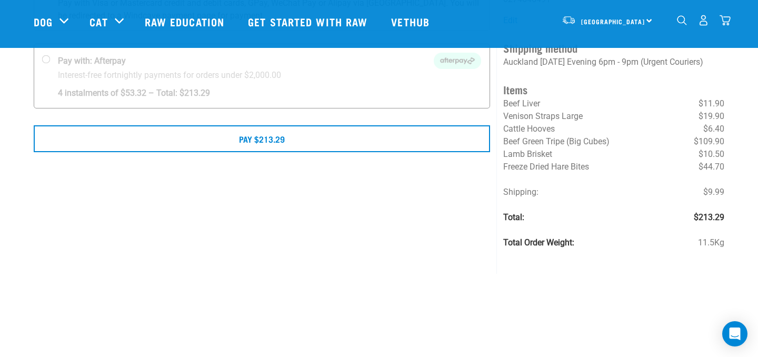
scroll to position [144, 0]
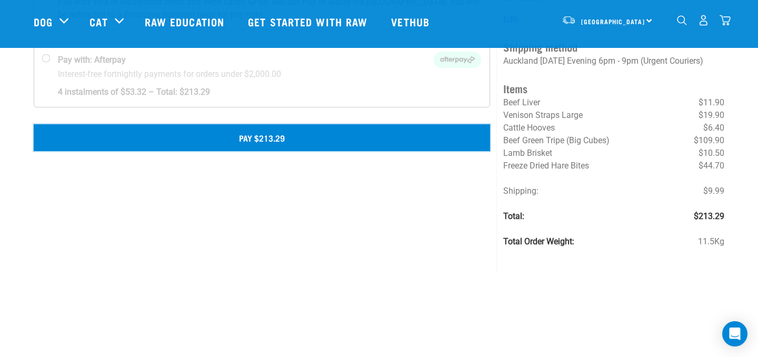
click at [295, 138] on button "Pay $213.29" at bounding box center [262, 137] width 456 height 26
